Goal: Transaction & Acquisition: Book appointment/travel/reservation

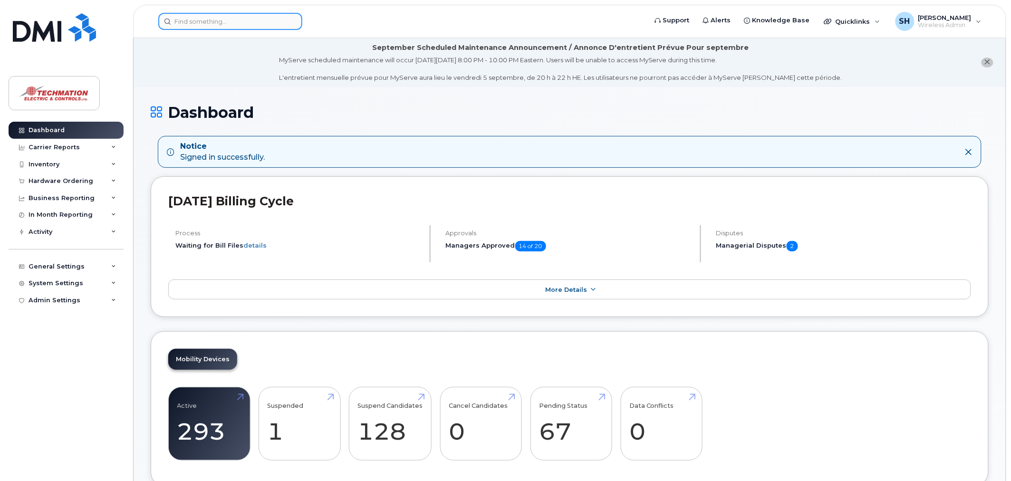
click at [207, 26] on input at bounding box center [230, 21] width 144 height 17
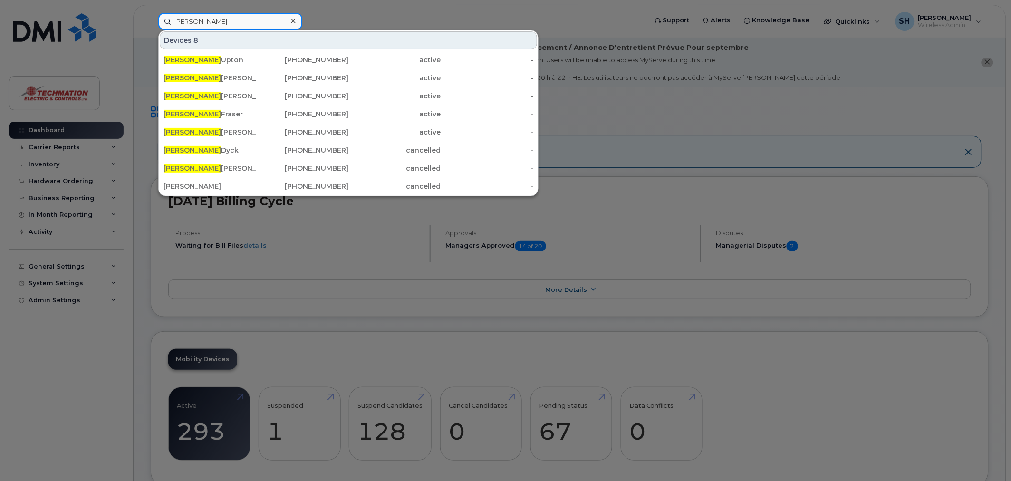
type input "[PERSON_NAME]"
click at [210, 74] on div "[PERSON_NAME]" at bounding box center [210, 78] width 93 height 10
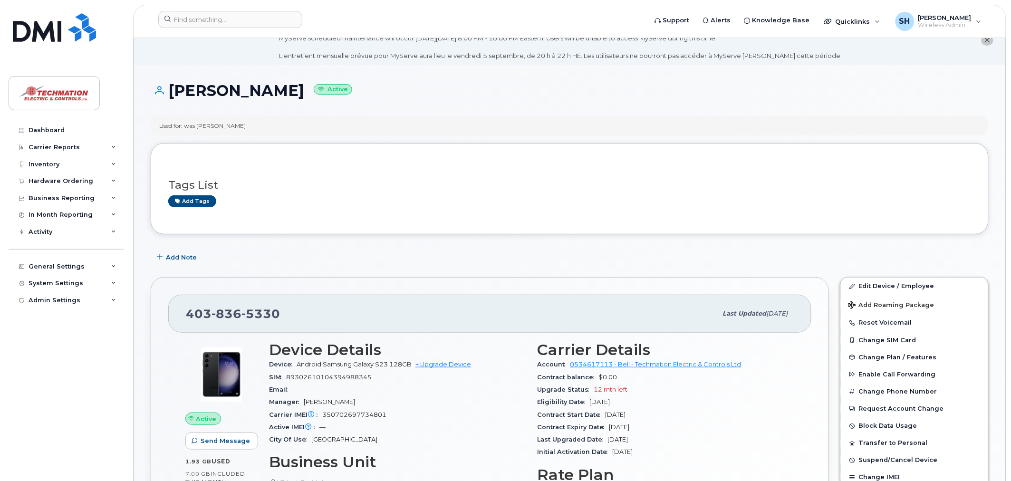
scroll to position [158, 0]
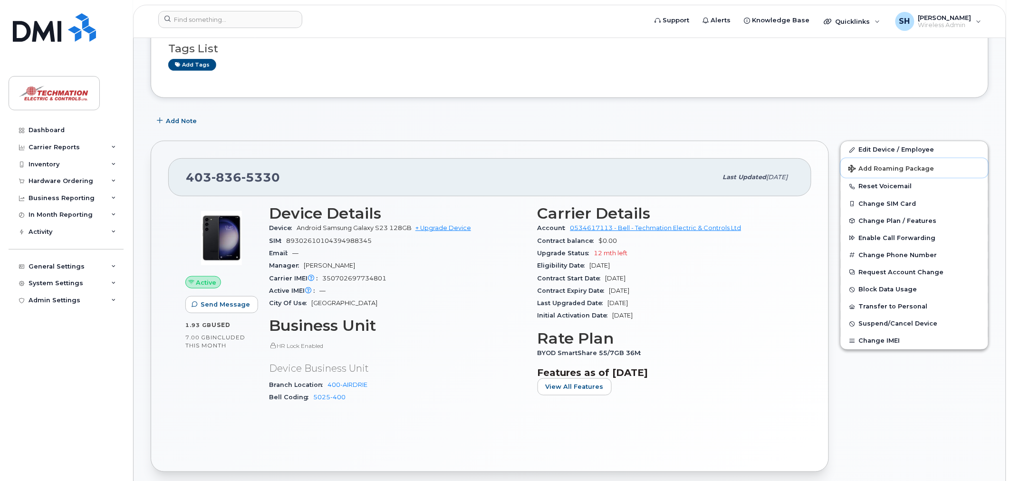
click at [913, 165] on span "Add Roaming Package" at bounding box center [892, 169] width 86 height 9
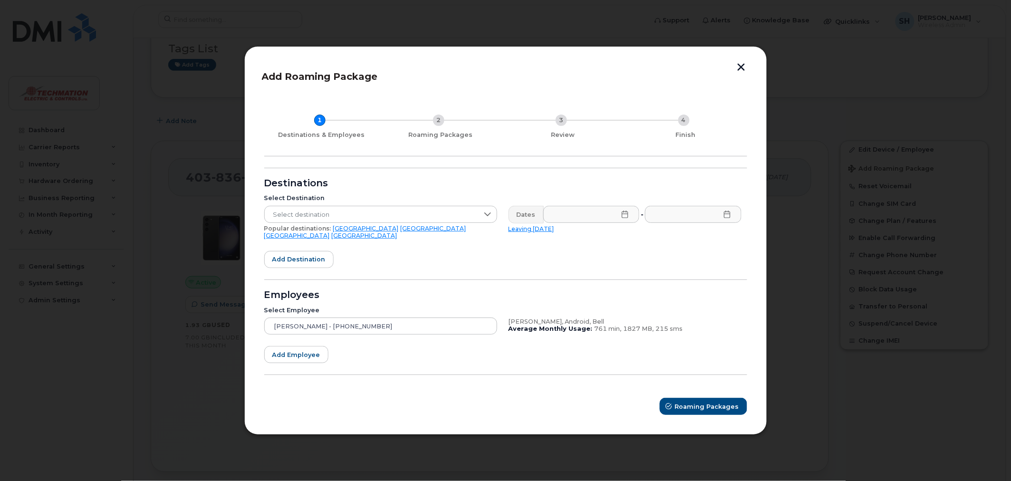
click at [322, 217] on span "Select destination" at bounding box center [372, 214] width 214 height 17
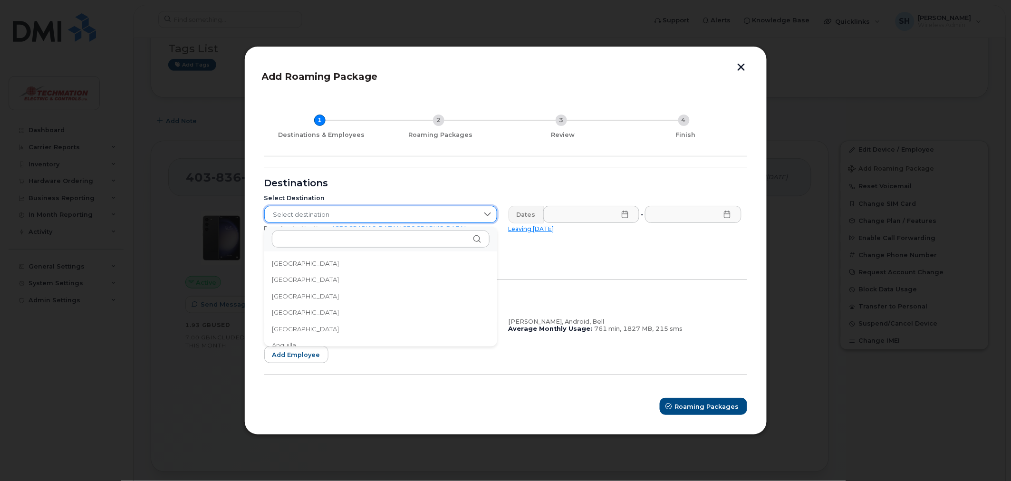
click at [444, 155] on div "1 Destinations & Employees 2 Roaming Packages 3 Review 4 Finish" at bounding box center [505, 126] width 483 height 59
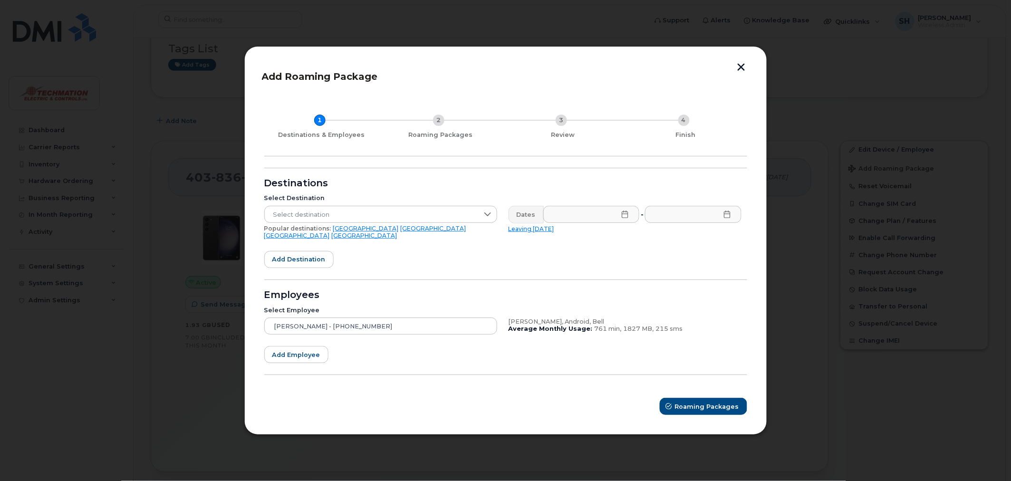
click at [401, 230] on link "Mexico" at bounding box center [434, 228] width 66 height 7
click at [616, 212] on input "text" at bounding box center [591, 214] width 97 height 17
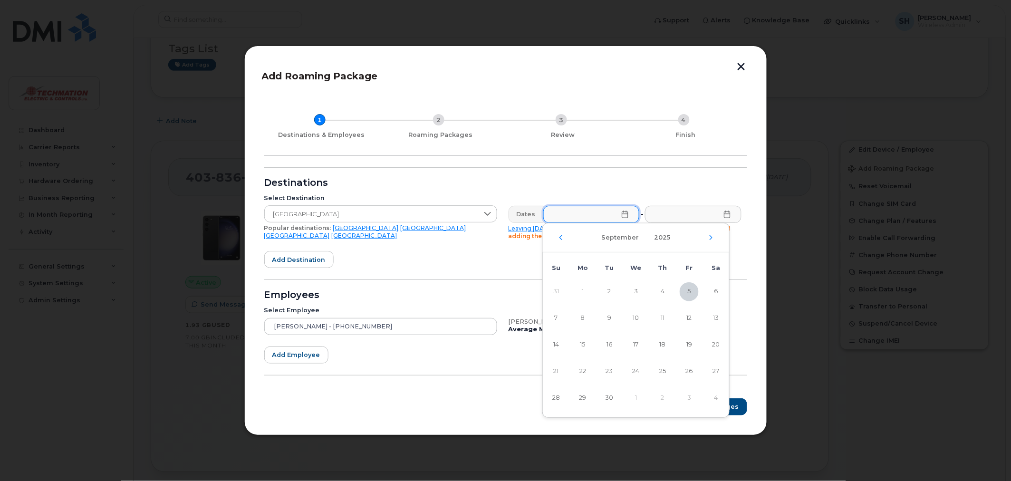
click at [583, 315] on span "8" at bounding box center [582, 318] width 19 height 19
type input "09/08/2025"
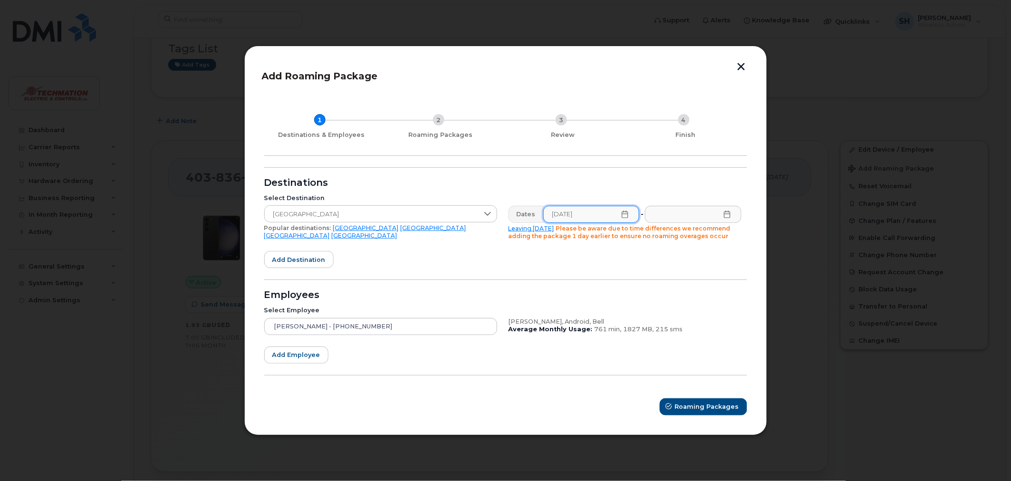
click at [727, 215] on icon at bounding box center [728, 215] width 8 height 8
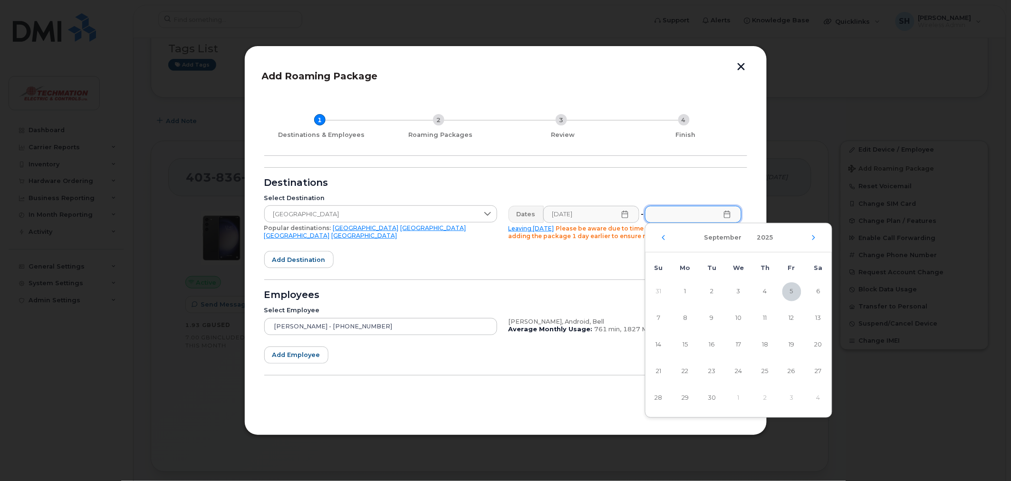
click at [716, 341] on span "16" at bounding box center [712, 345] width 19 height 19
type input "09/16/2025"
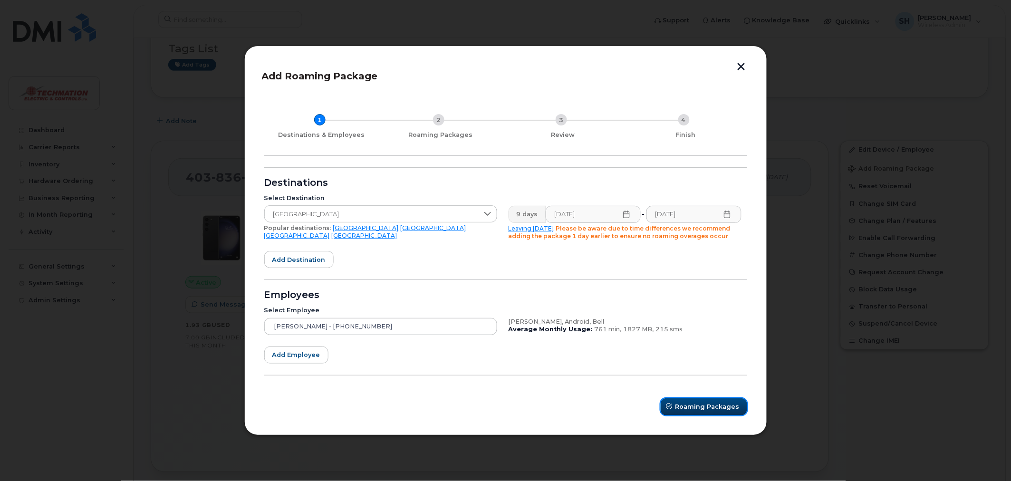
click at [677, 398] on button "Roaming Packages" at bounding box center [704, 406] width 87 height 17
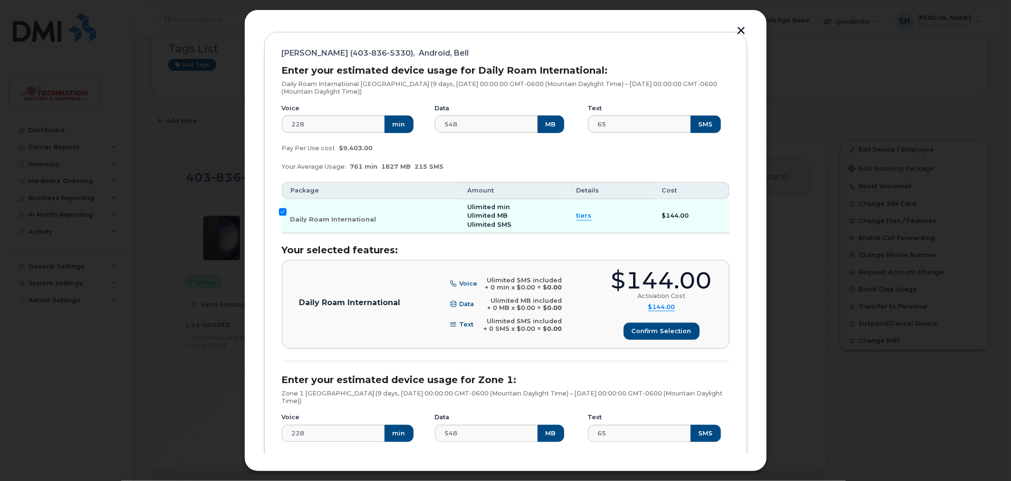
scroll to position [375, 0]
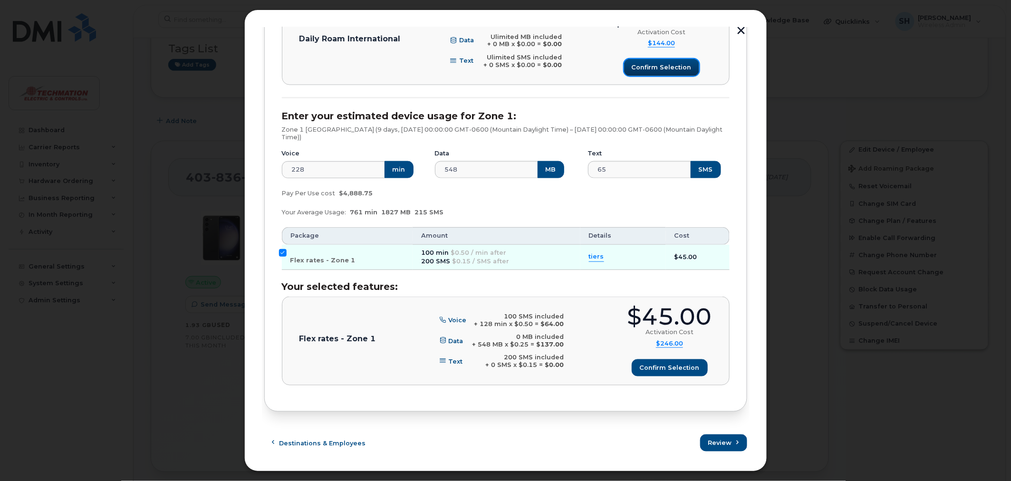
click at [676, 64] on span "Confirm selection" at bounding box center [662, 67] width 60 height 9
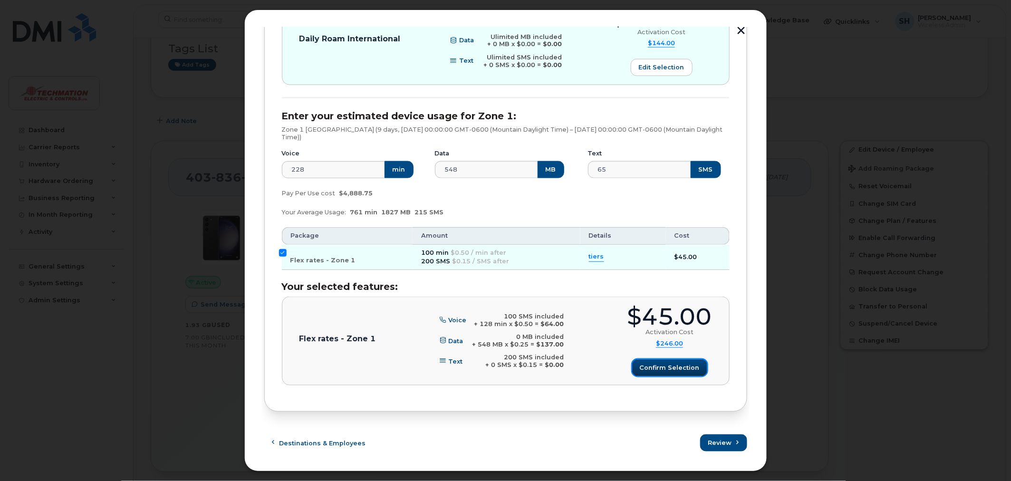
drag, startPoint x: 669, startPoint y: 364, endPoint x: 676, endPoint y: 383, distance: 20.8
click at [669, 364] on span "Confirm selection" at bounding box center [670, 368] width 60 height 9
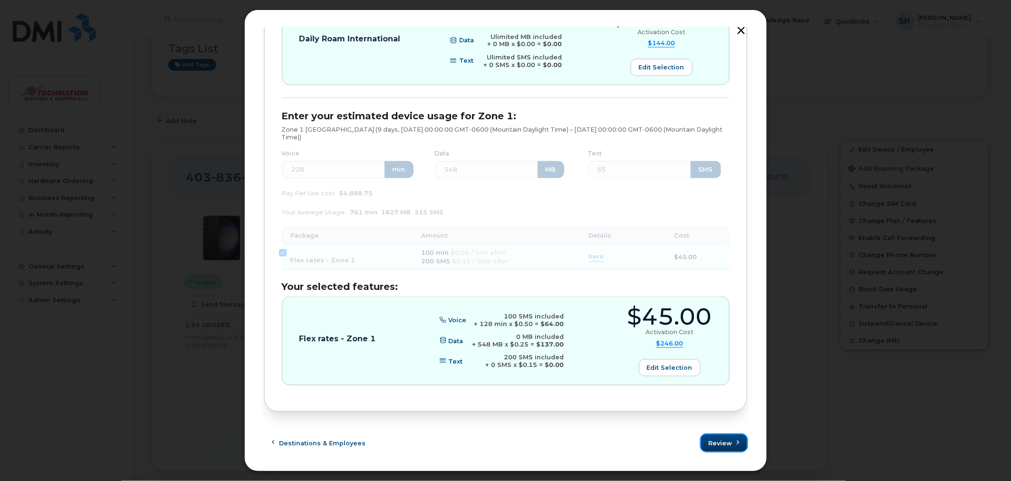
click at [723, 443] on span "Review" at bounding box center [721, 443] width 24 height 9
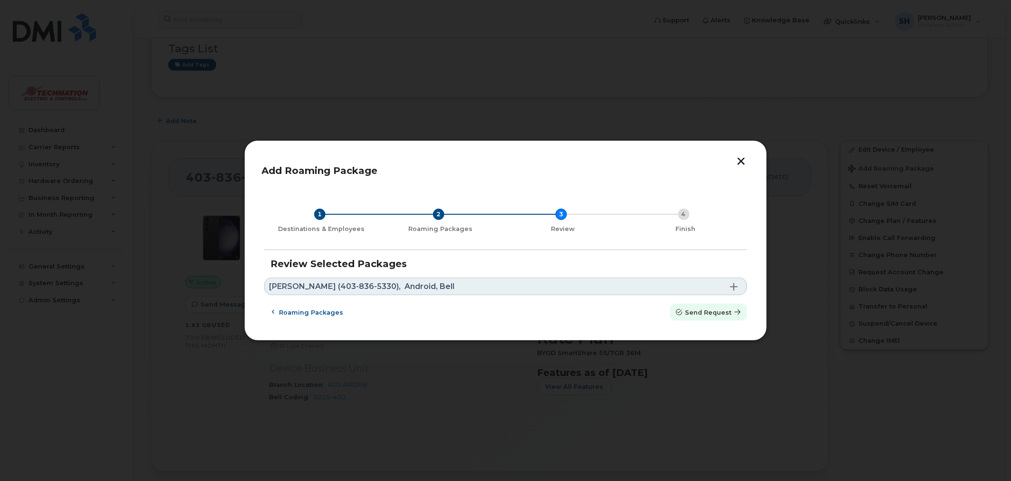
click at [713, 313] on span "Send request" at bounding box center [709, 312] width 47 height 9
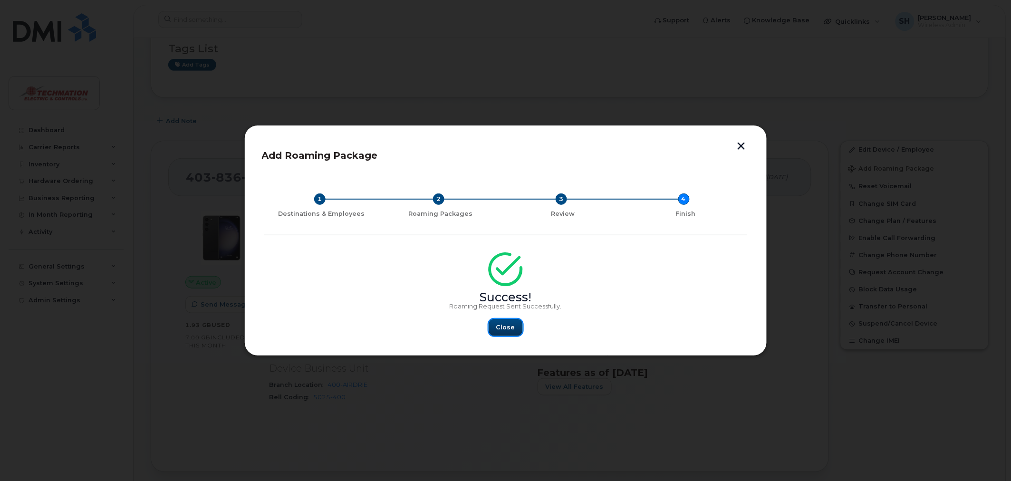
click at [505, 327] on span "Close" at bounding box center [505, 327] width 19 height 9
